Goal: Information Seeking & Learning: Understand process/instructions

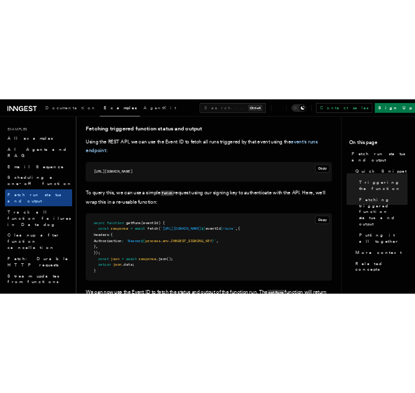
scroll to position [745, 0]
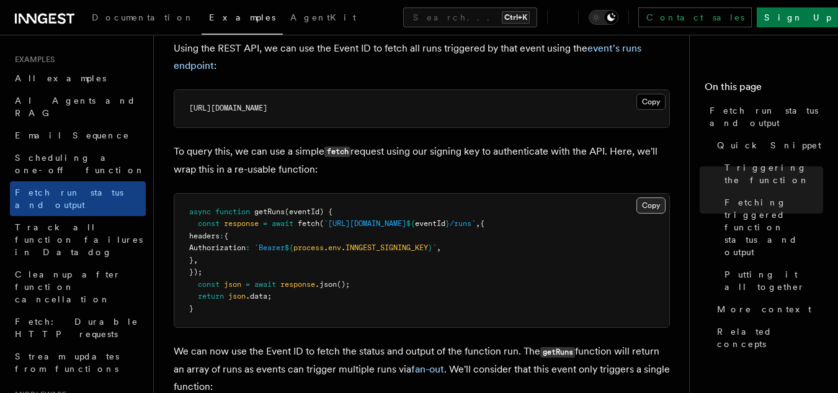
click at [652, 205] on button "Copy Copied" at bounding box center [651, 205] width 29 height 16
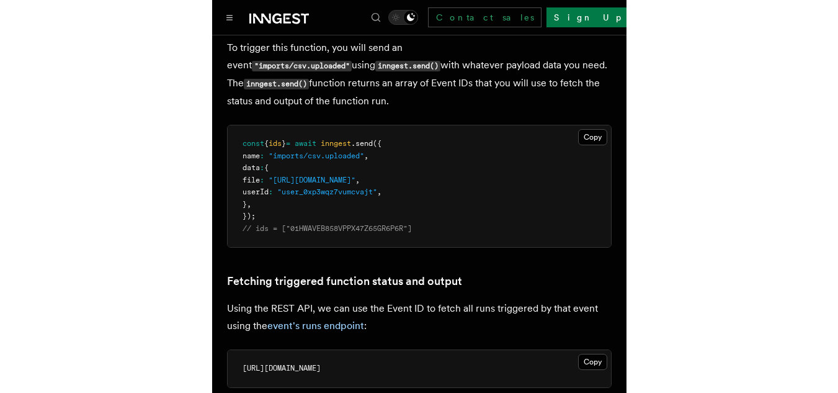
scroll to position [521, 0]
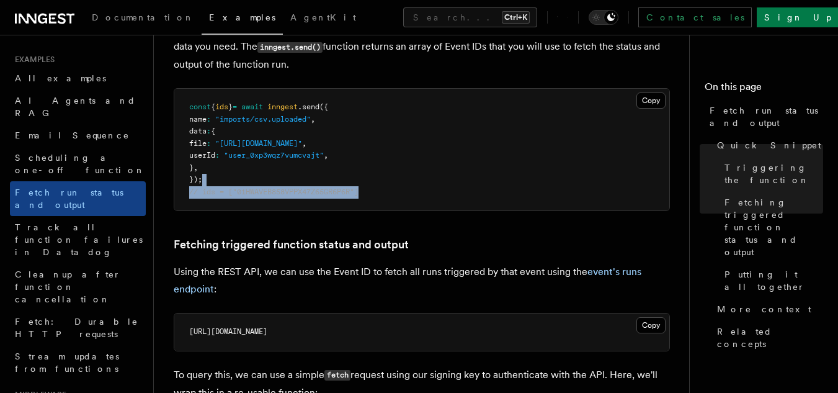
drag, startPoint x: 327, startPoint y: 200, endPoint x: 261, endPoint y: 169, distance: 73.6
click at [276, 177] on pre "const { ids } = await inngest .send ({ name : "imports/csv.uploaded" , data : {…" at bounding box center [421, 150] width 495 height 122
drag, startPoint x: 227, startPoint y: 128, endPoint x: 222, endPoint y: 121, distance: 8.9
click at [225, 125] on pre "const { ids } = await inngest .send ({ name : "imports/csv.uploaded" , data : {…" at bounding box center [421, 150] width 495 height 122
click at [202, 119] on span "name" at bounding box center [197, 119] width 17 height 9
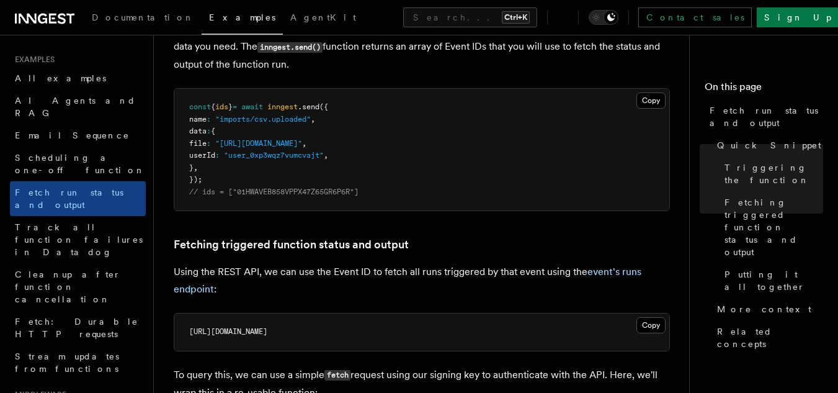
click at [218, 135] on pre "const { ids } = await inngest .send ({ name : "imports/csv.uploaded" , data : {…" at bounding box center [421, 150] width 495 height 122
click at [218, 136] on pre "const { ids } = await inngest .send ({ name : "imports/csv.uploaded" , data : {…" at bounding box center [421, 150] width 495 height 122
click at [207, 141] on span "file" at bounding box center [197, 143] width 17 height 9
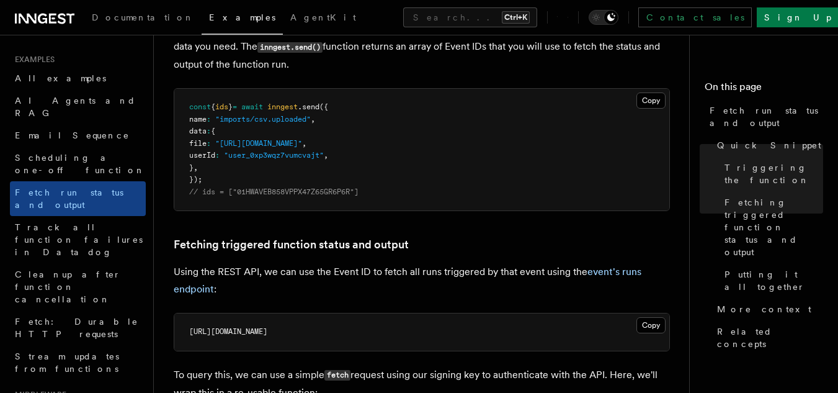
click at [215, 159] on span "userId" at bounding box center [202, 155] width 26 height 9
click at [227, 176] on pre "const { ids } = await inngest .send ({ name : "imports/csv.uploaded" , data : {…" at bounding box center [421, 150] width 495 height 122
click at [218, 161] on pre "const { ids } = await inngest .send ({ name : "imports/csv.uploaded" , data : {…" at bounding box center [421, 150] width 495 height 122
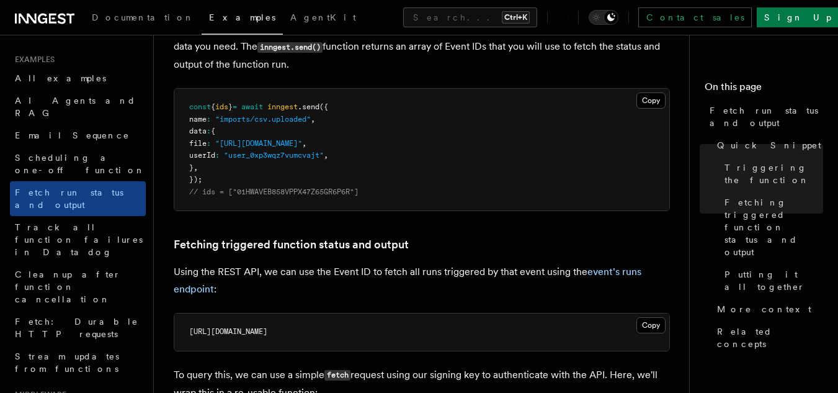
click at [215, 157] on span "userId" at bounding box center [202, 155] width 26 height 9
click at [207, 146] on span "file" at bounding box center [197, 143] width 17 height 9
click at [207, 133] on span "data" at bounding box center [197, 131] width 17 height 9
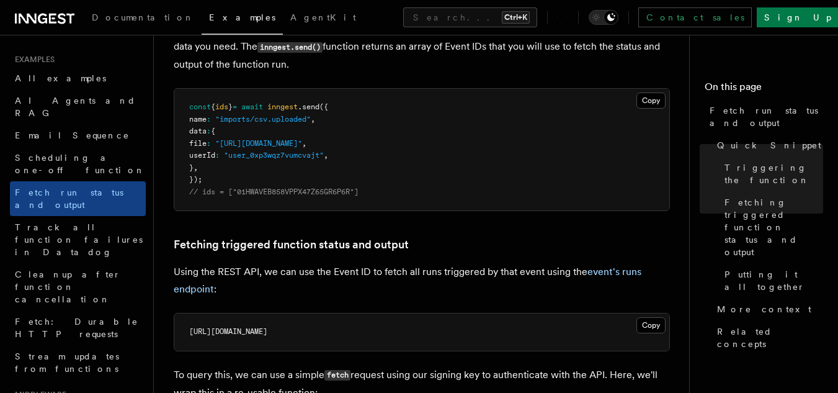
click at [207, 118] on span "name" at bounding box center [197, 119] width 17 height 9
click at [207, 104] on span "const" at bounding box center [200, 106] width 22 height 9
